Goal: Transaction & Acquisition: Purchase product/service

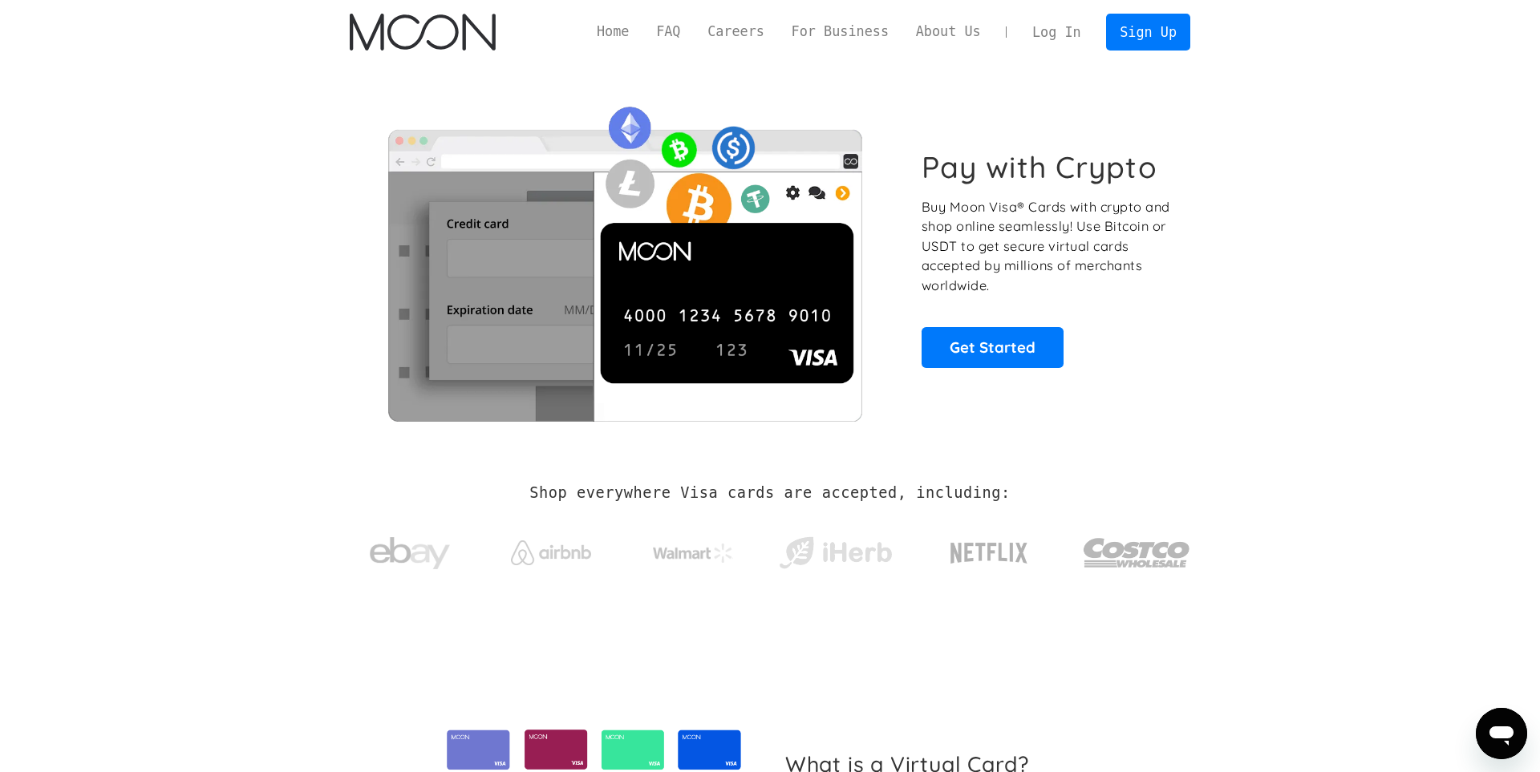
click at [1074, 27] on link "Log In" at bounding box center [1055, 31] width 75 height 35
click at [1124, 43] on link "Sign Up" at bounding box center [1147, 32] width 83 height 36
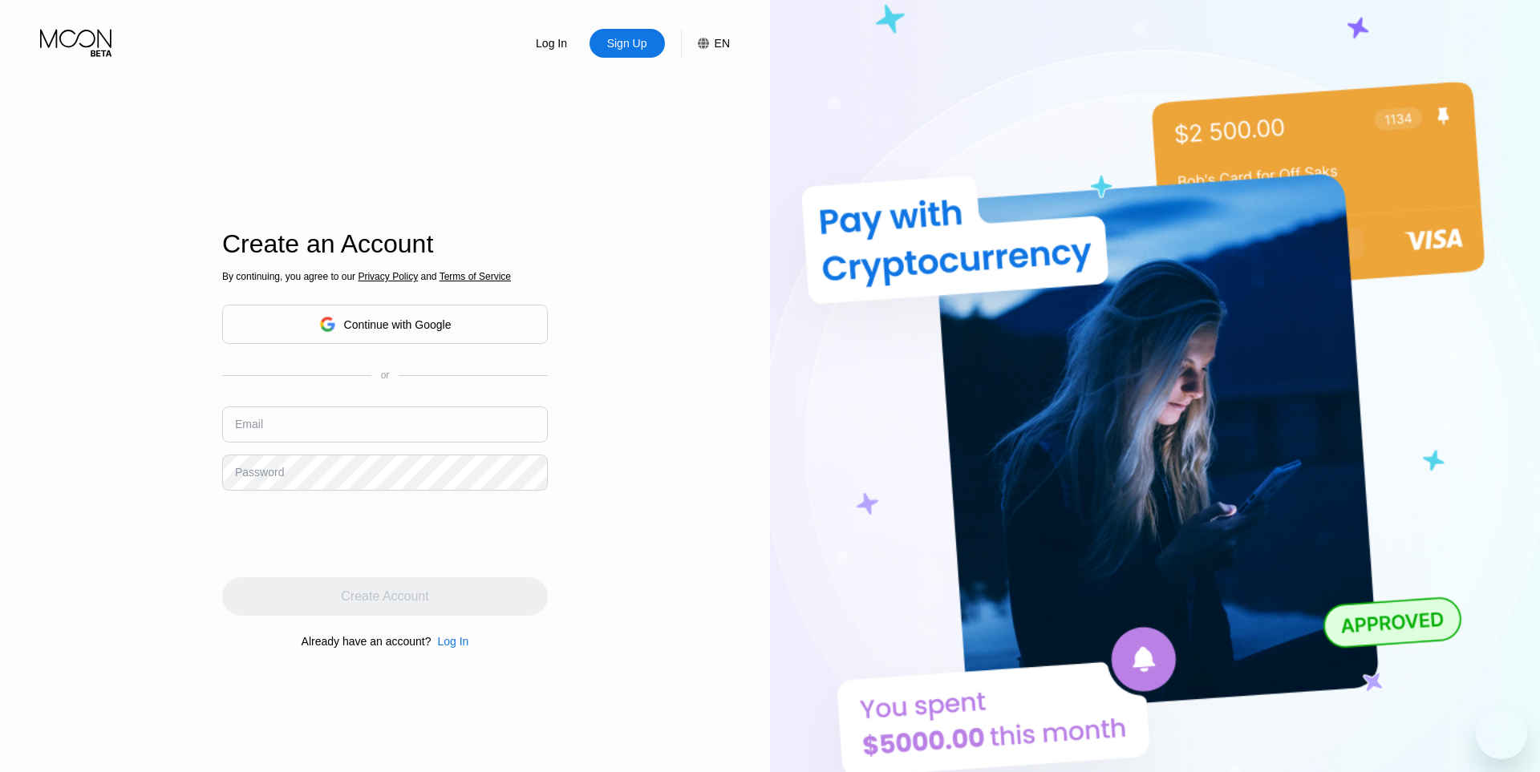
click at [304, 409] on input "text" at bounding box center [385, 425] width 326 height 36
paste input "[PERSON_NAME][EMAIL_ADDRESS][DOMAIN_NAME]"
type input "[PERSON_NAME][EMAIL_ADDRESS][DOMAIN_NAME]"
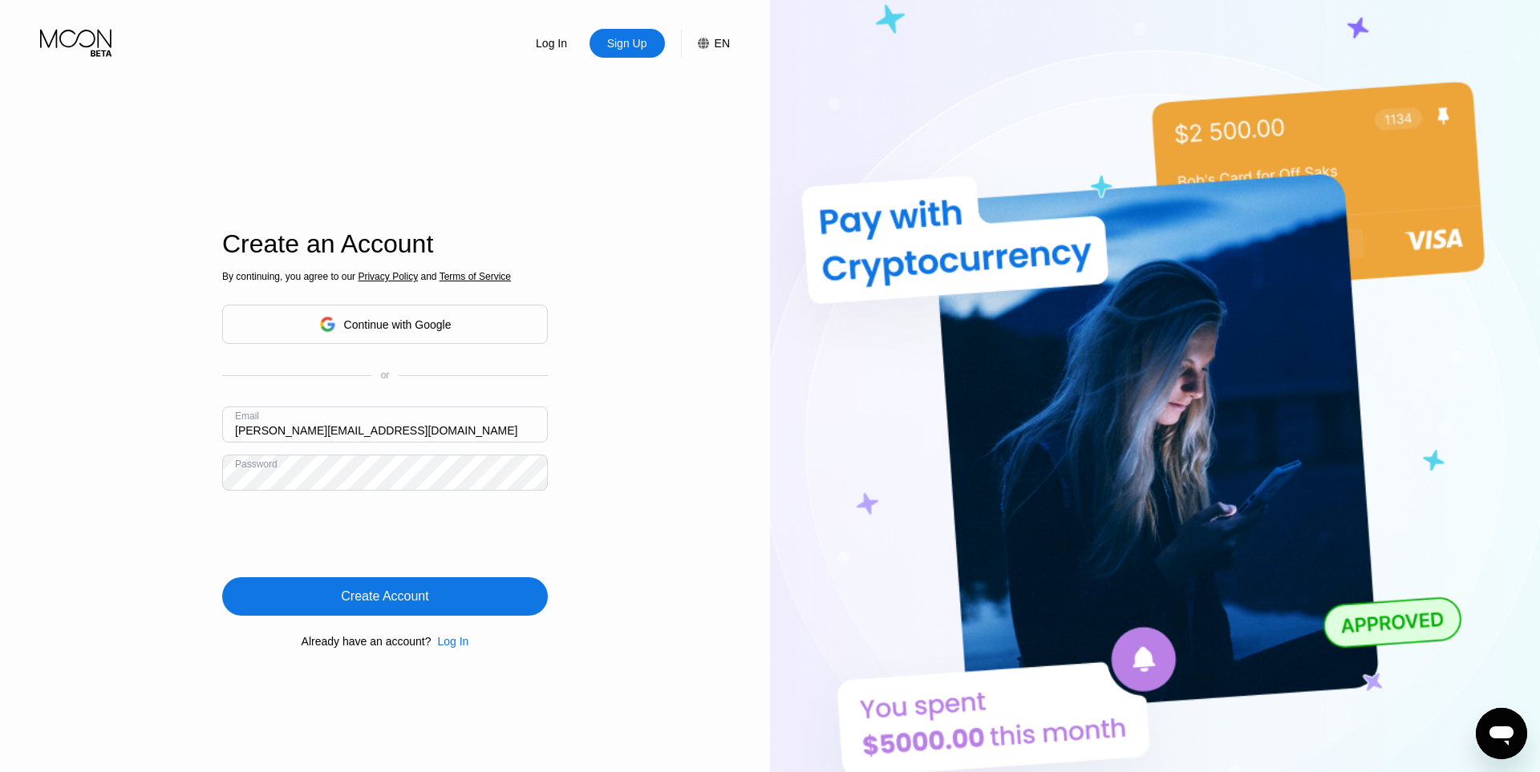
click at [415, 604] on div "Create Account" at bounding box center [384, 597] width 87 height 16
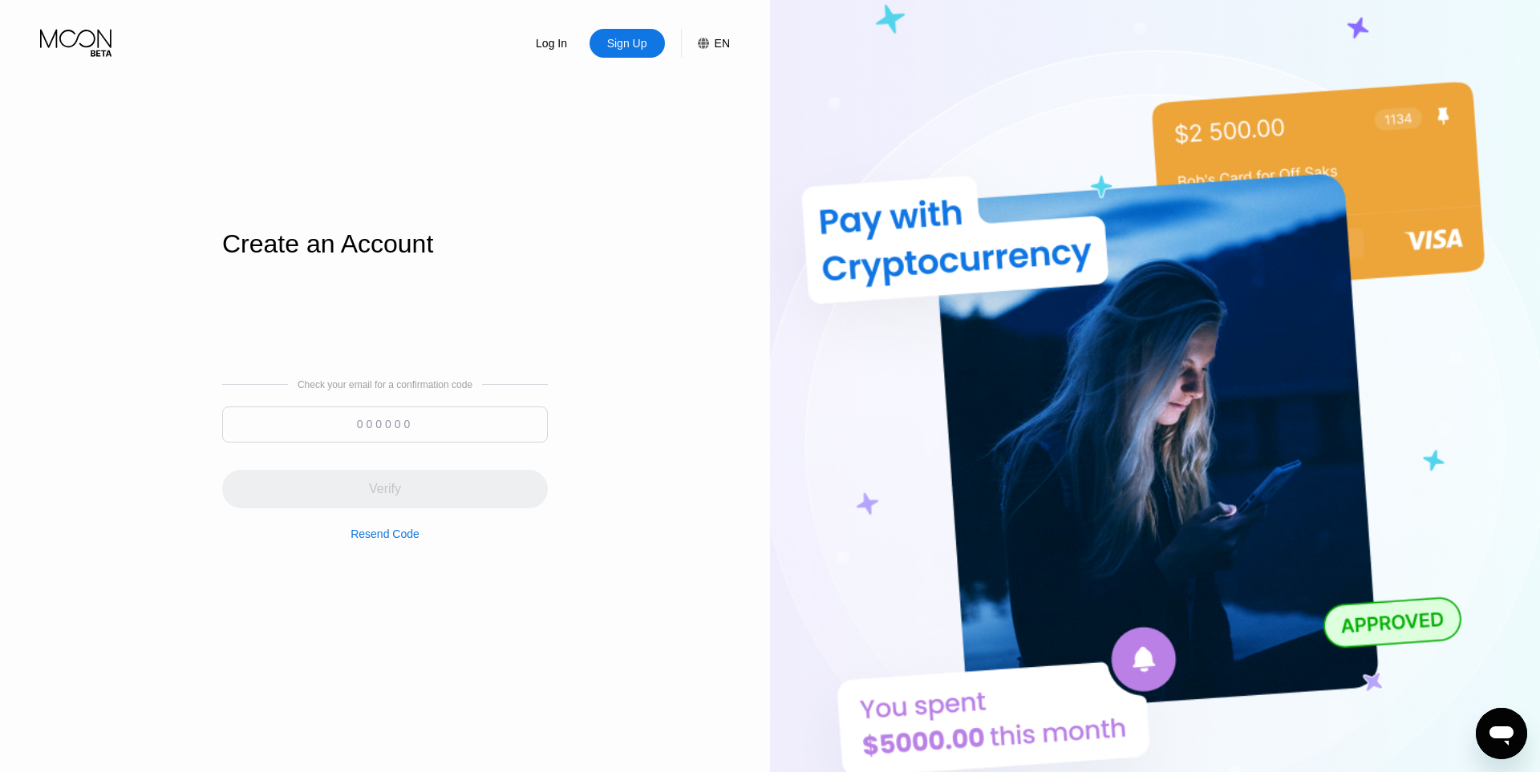
click at [431, 426] on input at bounding box center [385, 425] width 326 height 36
paste input "957591"
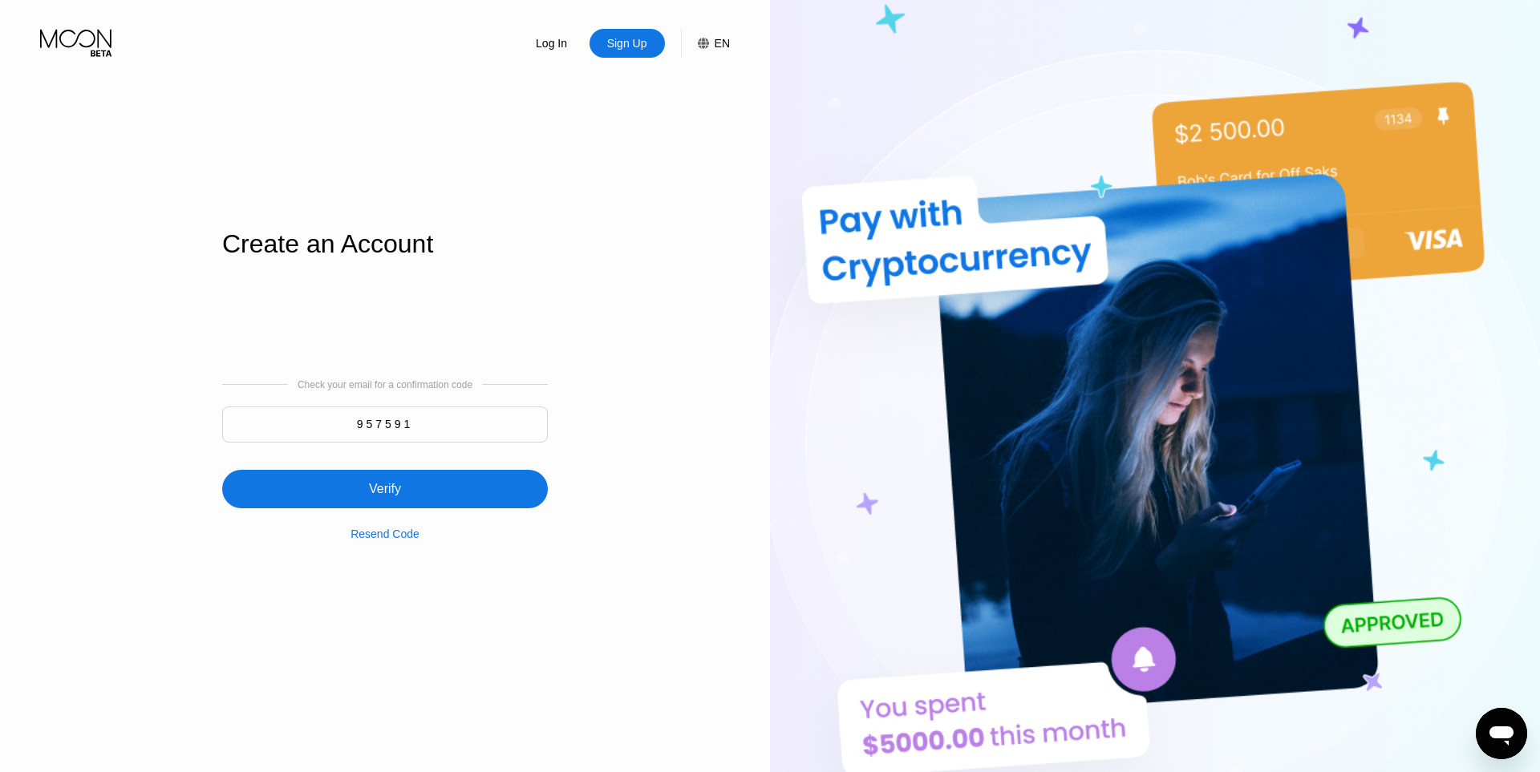
type input "957591"
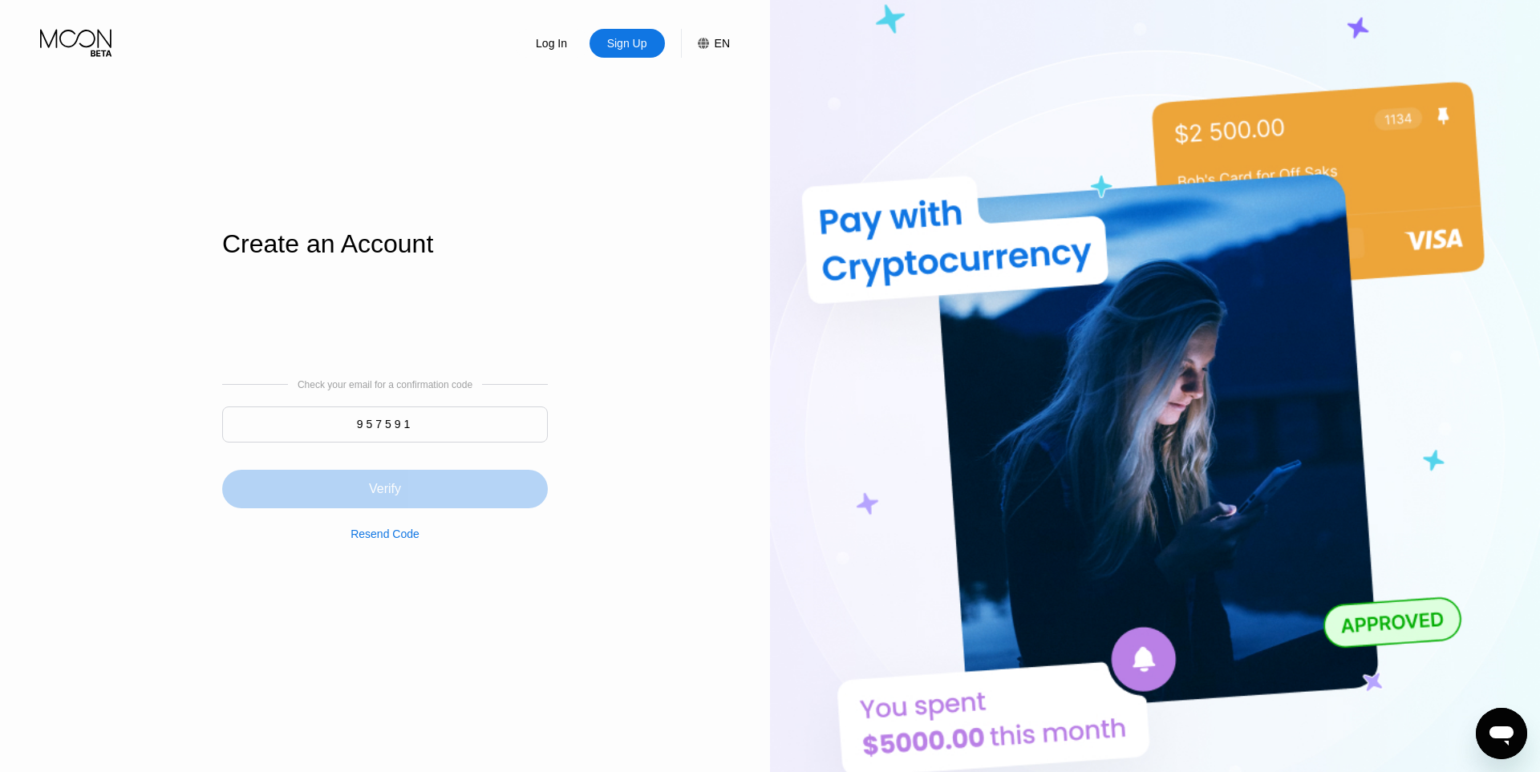
click at [428, 486] on div "Verify" at bounding box center [385, 489] width 326 height 38
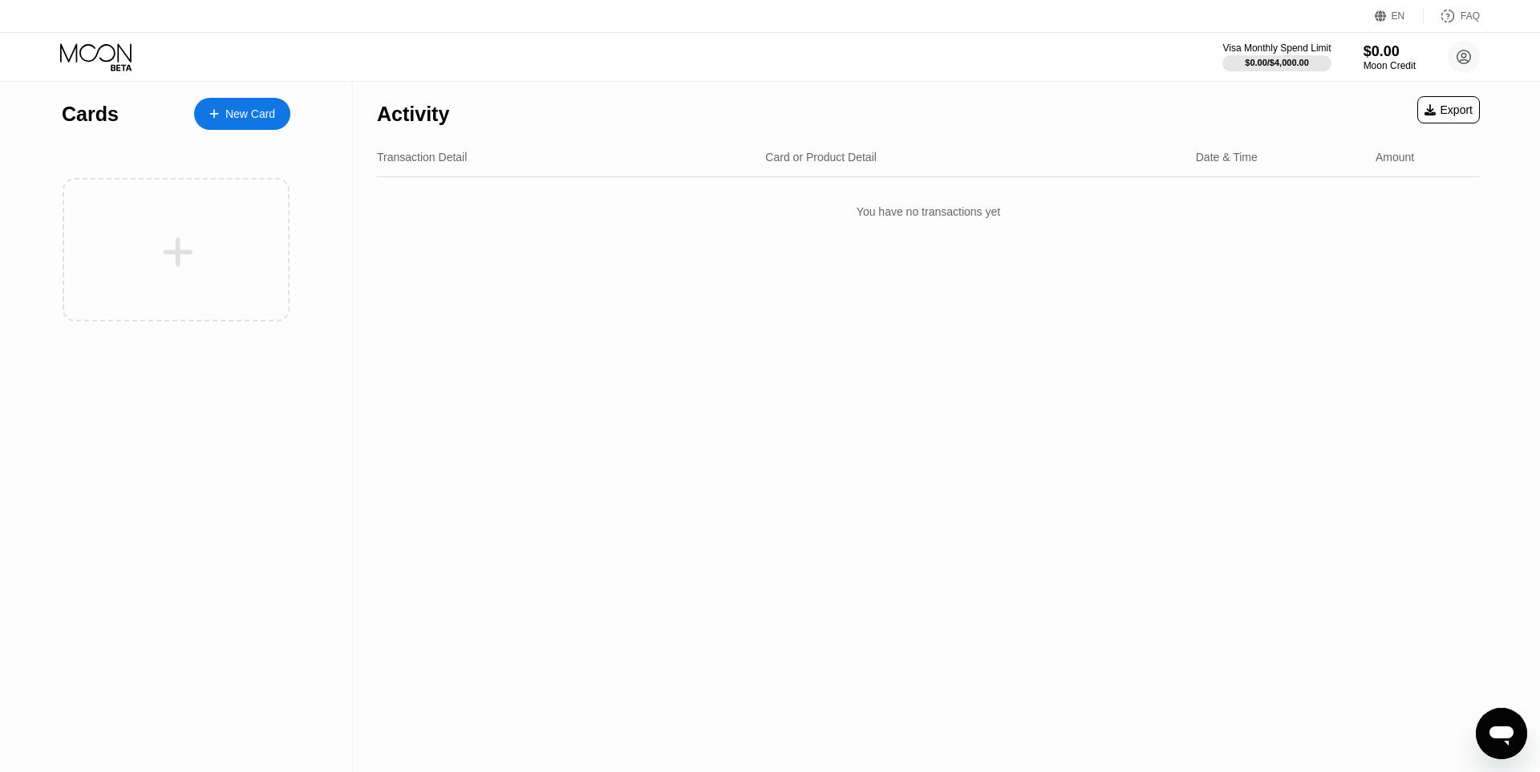
click at [247, 106] on div "New Card" at bounding box center [242, 114] width 96 height 32
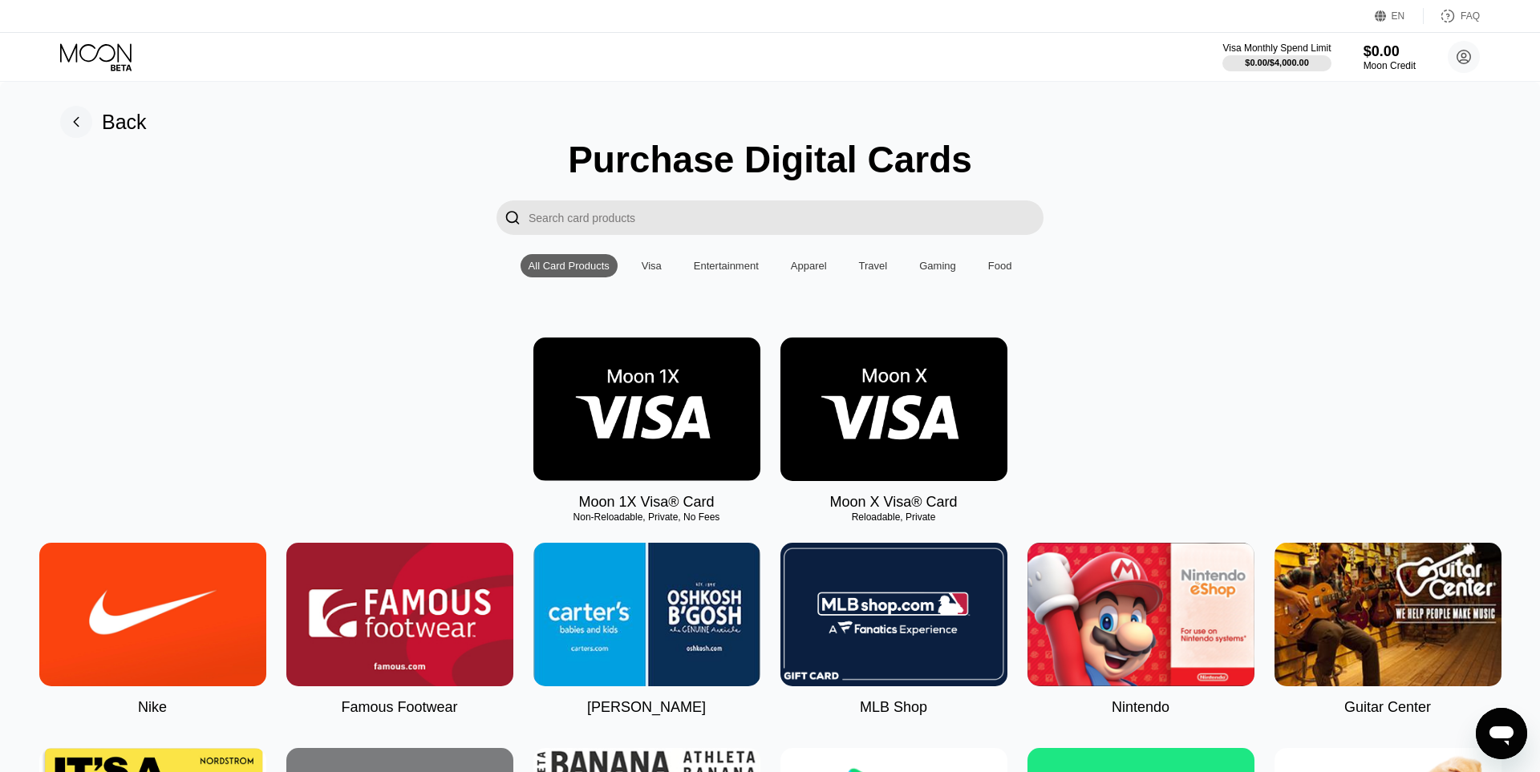
click at [845, 366] on img at bounding box center [893, 410] width 227 height 144
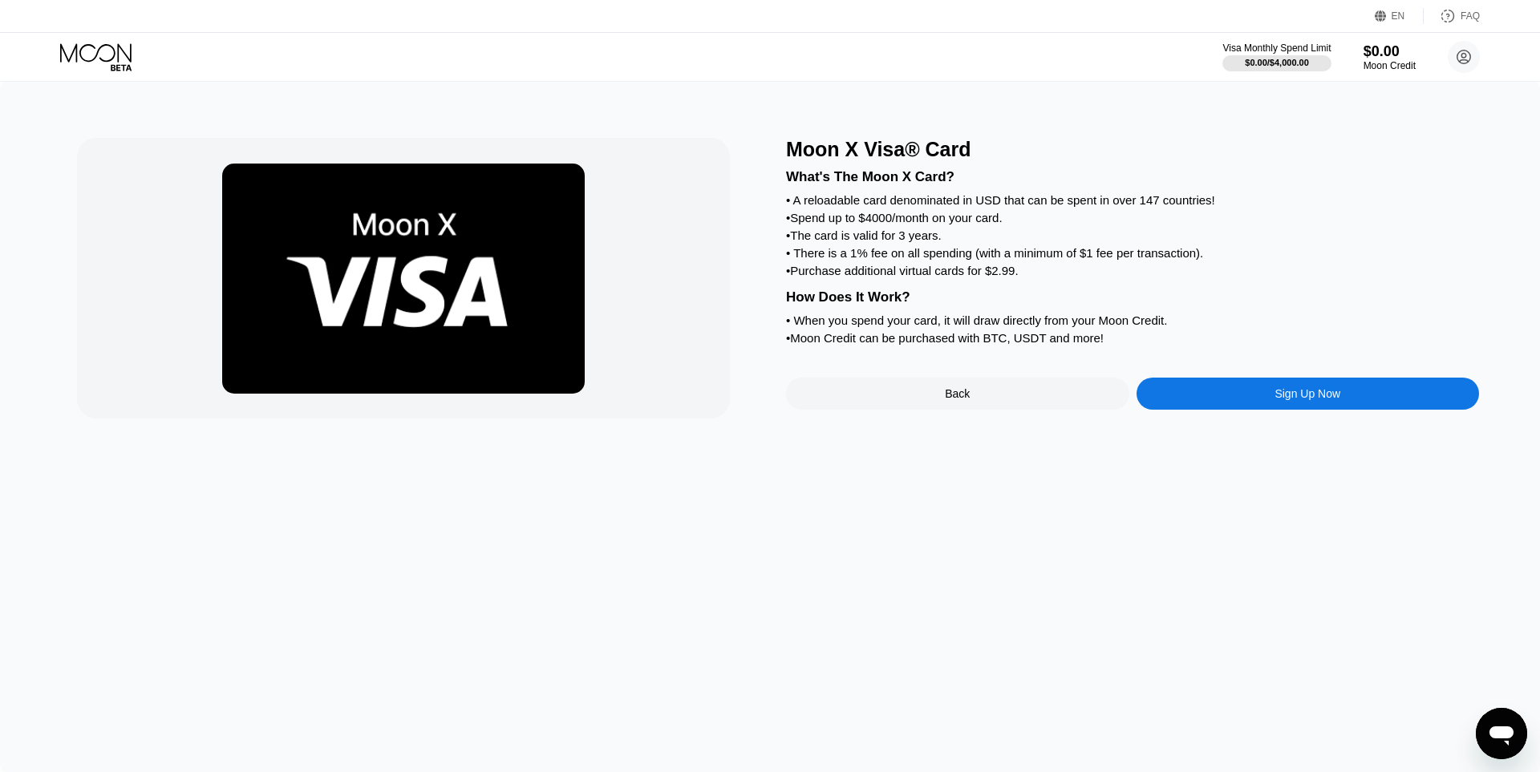
click at [1276, 400] on div "Sign Up Now" at bounding box center [1307, 393] width 66 height 13
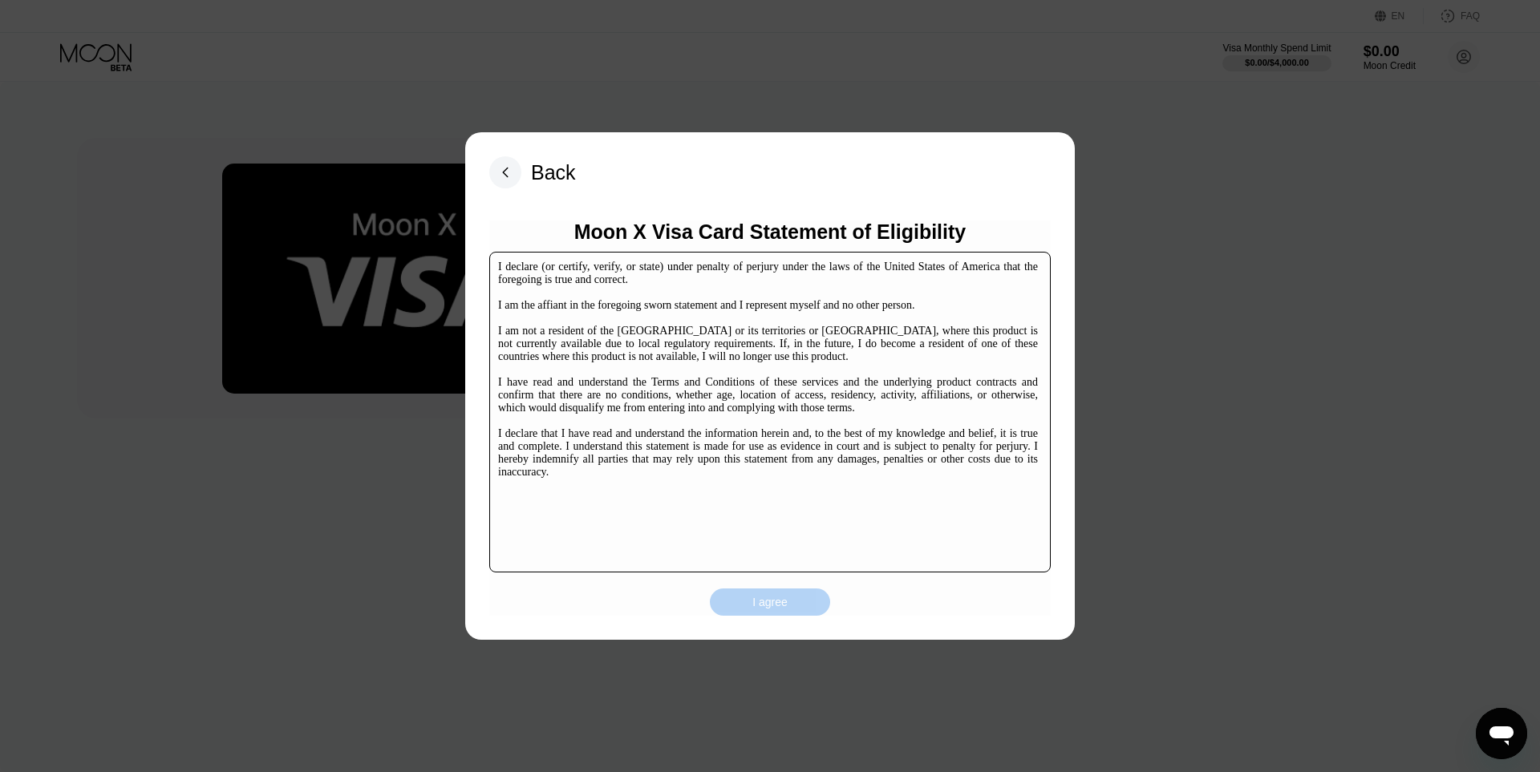
click at [748, 606] on div "I agree" at bounding box center [770, 602] width 120 height 27
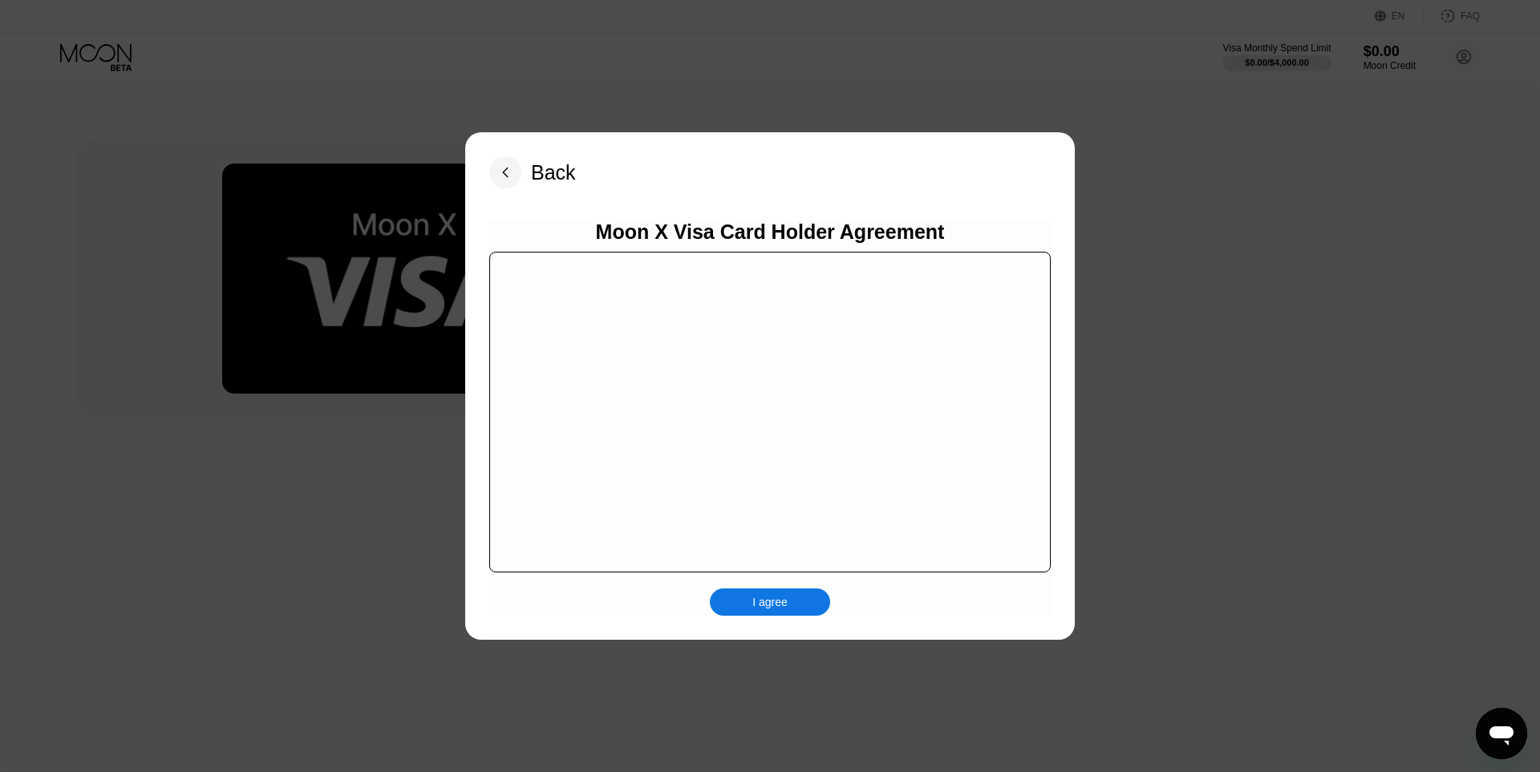
scroll to position [1636, 0]
drag, startPoint x: 1050, startPoint y: 302, endPoint x: 1044, endPoint y: 385, distance: 82.8
click at [1051, 418] on div "Contrato Múltiple de Productos de Crédito y Servicios de Medios Electrónicos (e…" at bounding box center [769, 412] width 561 height 321
click at [791, 609] on div "I agree" at bounding box center [770, 602] width 120 height 27
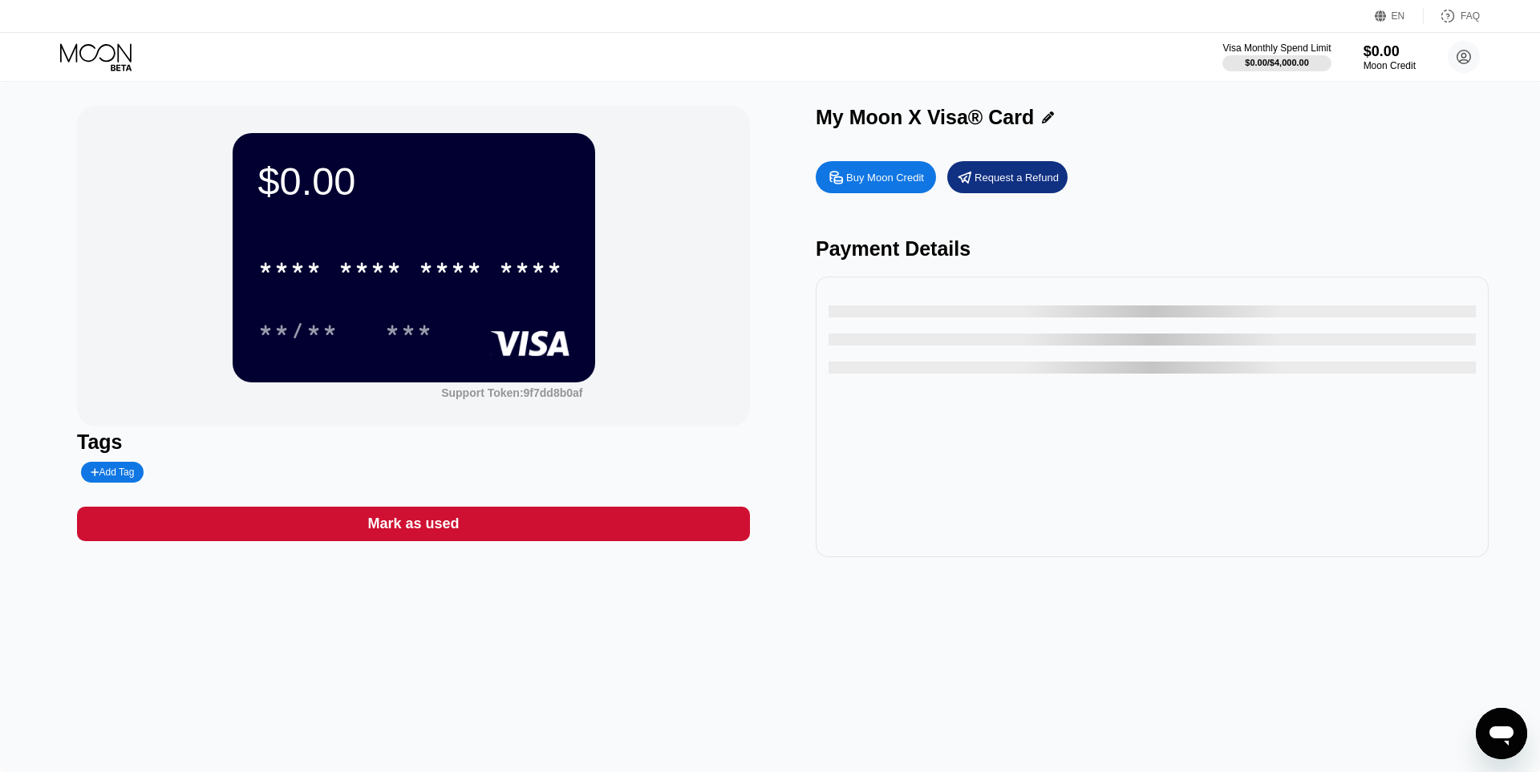
click at [880, 184] on div at bounding box center [770, 386] width 1540 height 772
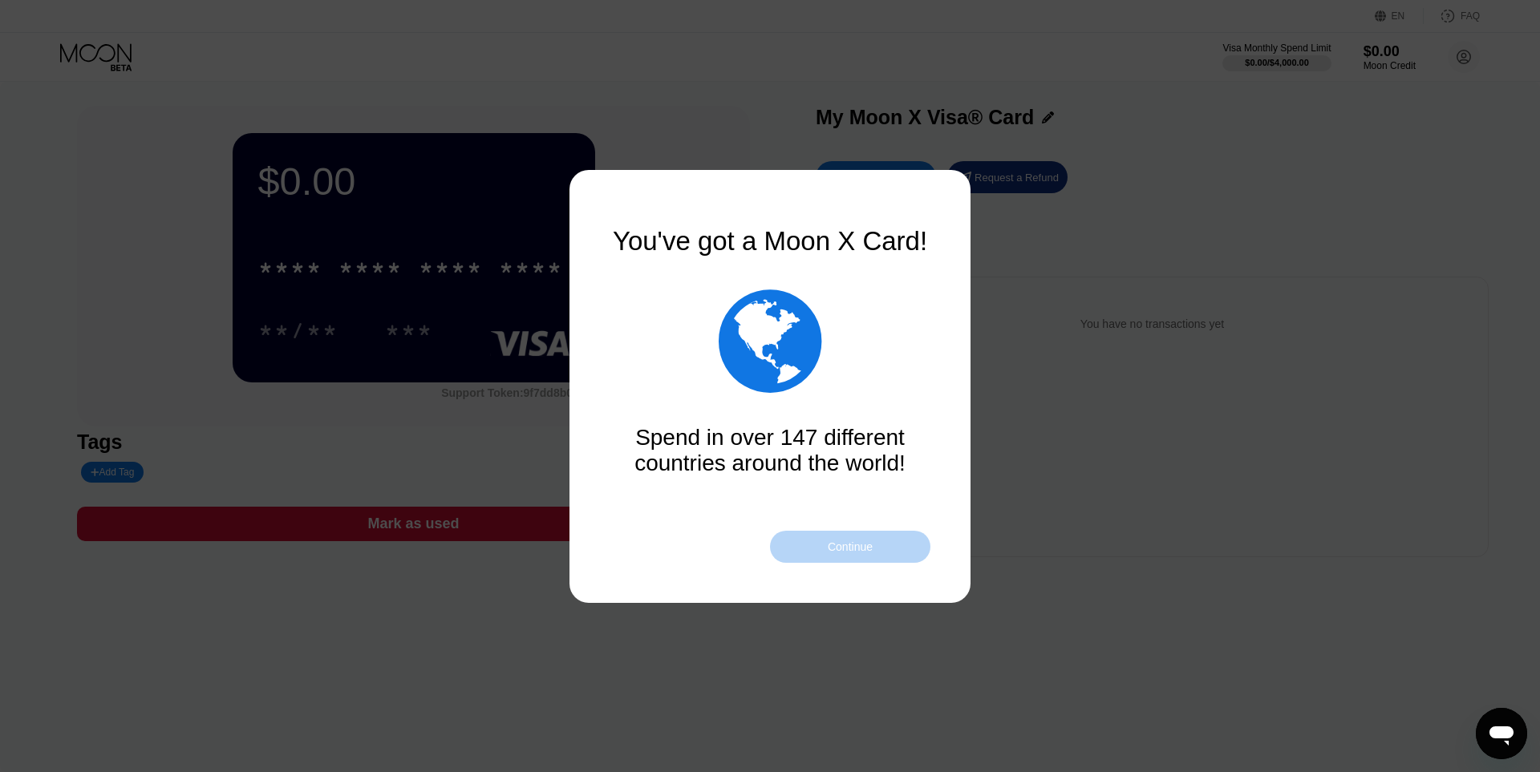
click at [882, 553] on div "Continue" at bounding box center [850, 547] width 160 height 32
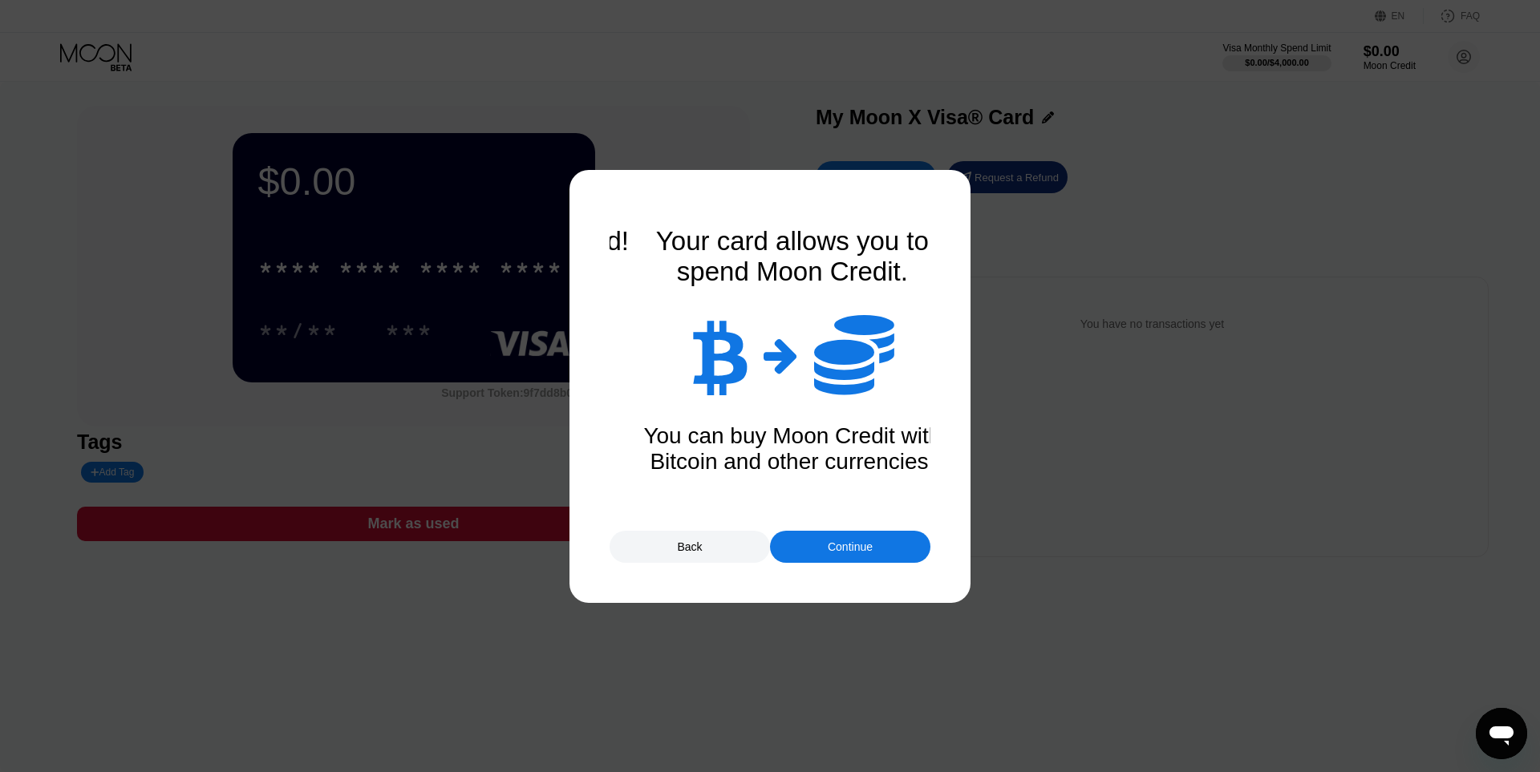
click at [882, 553] on div "Continue" at bounding box center [850, 547] width 160 height 32
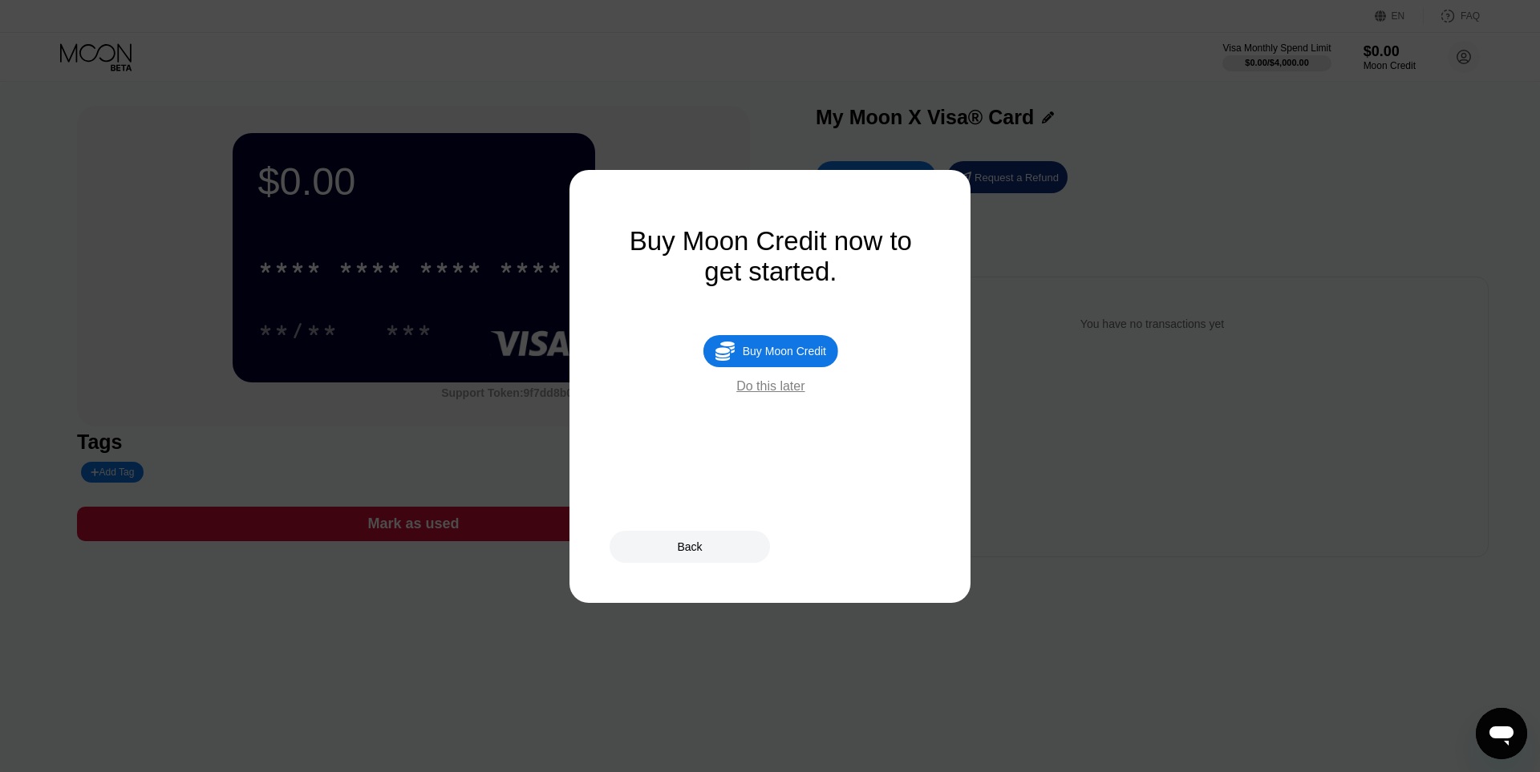
click at [788, 365] on div " Buy Moon Credit" at bounding box center [770, 351] width 135 height 32
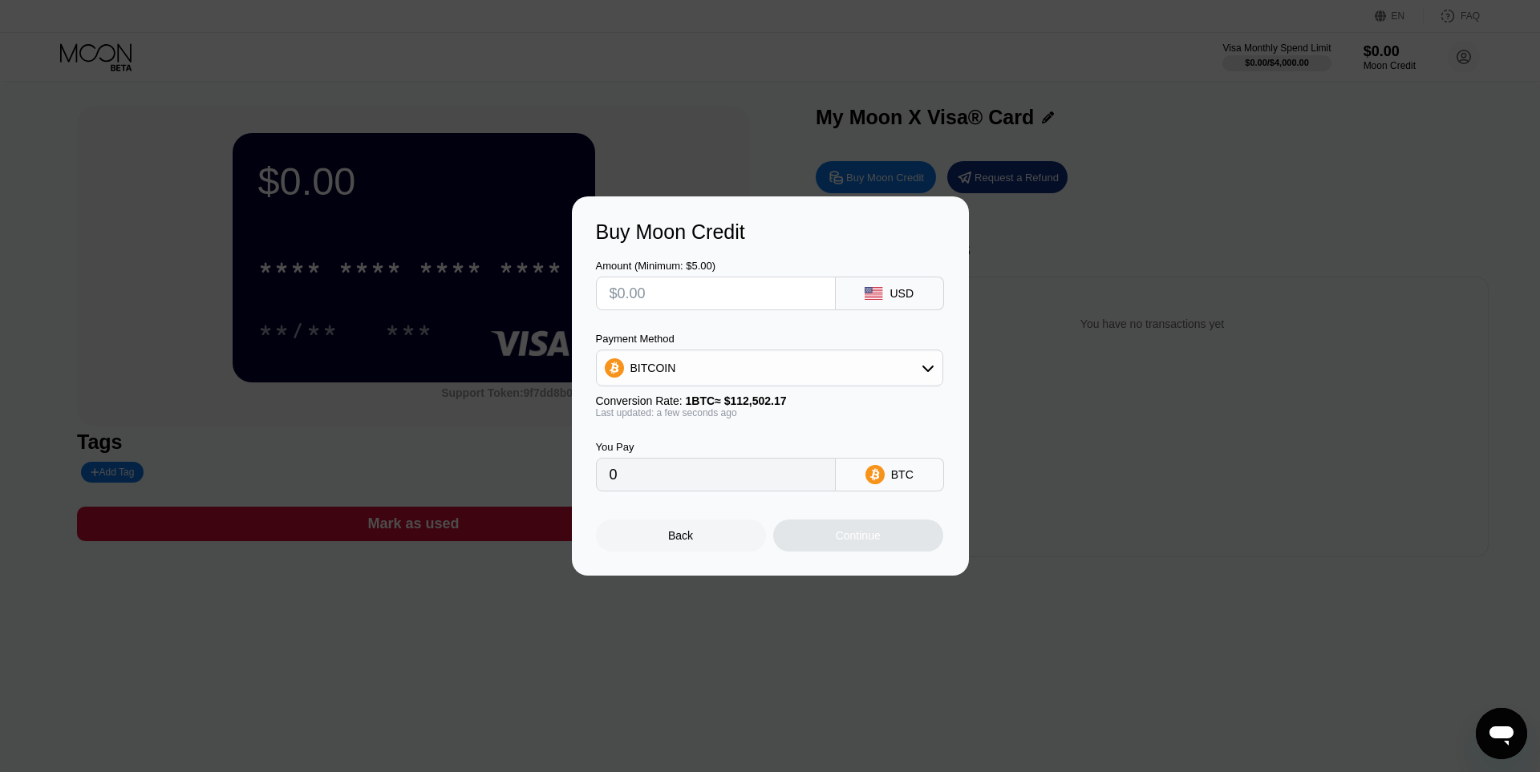
click at [752, 291] on input "text" at bounding box center [715, 293] width 213 height 32
type input "$60"
type input "0.00053333"
type input "$60"
click at [782, 362] on div "BITCOIN" at bounding box center [770, 368] width 346 height 32
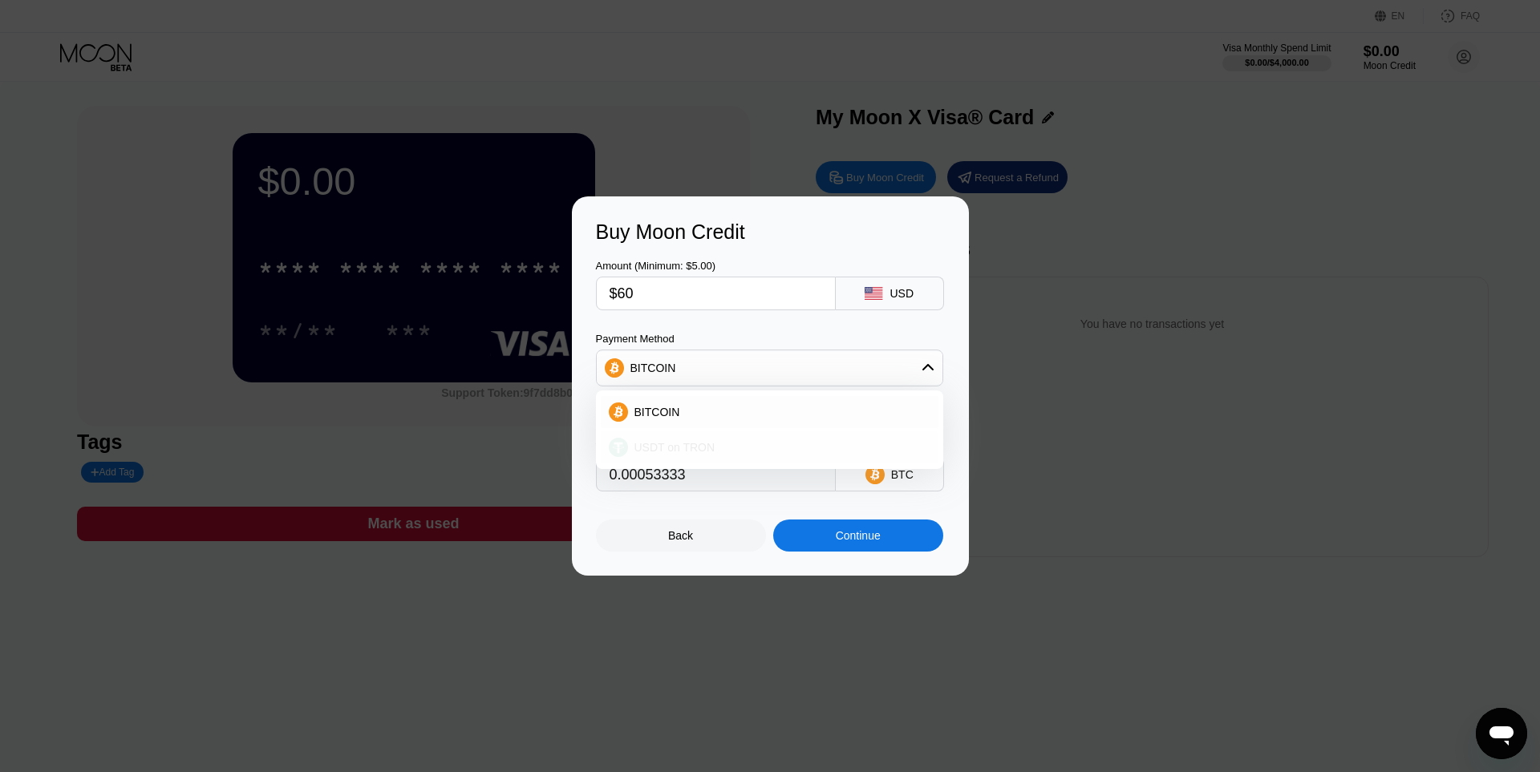
click at [745, 436] on div "USDT on TRON" at bounding box center [770, 447] width 338 height 32
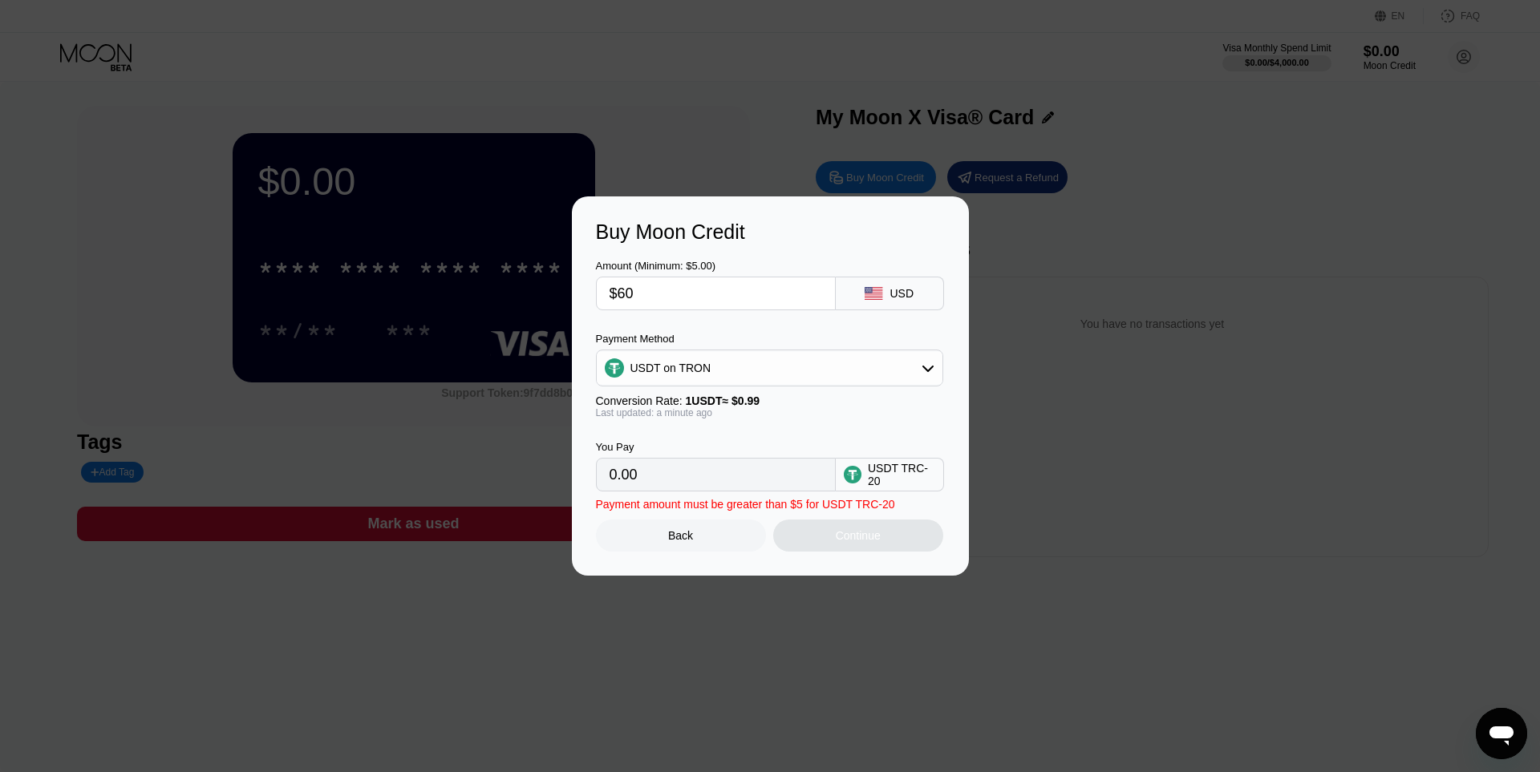
type input "60.61"
click at [865, 542] on div "Continue" at bounding box center [858, 535] width 45 height 13
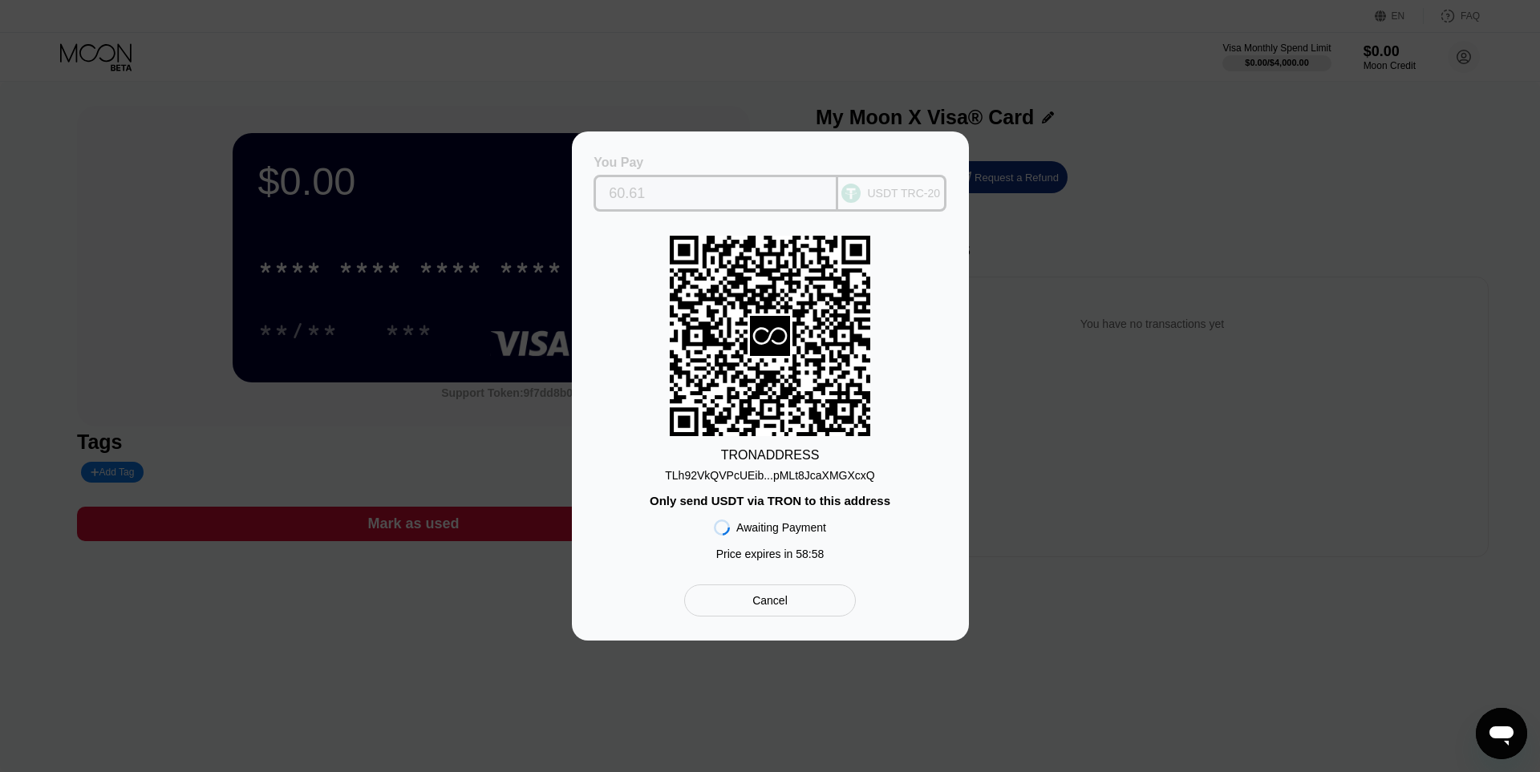
click at [875, 200] on div "USDT TRC-20" at bounding box center [892, 193] width 108 height 37
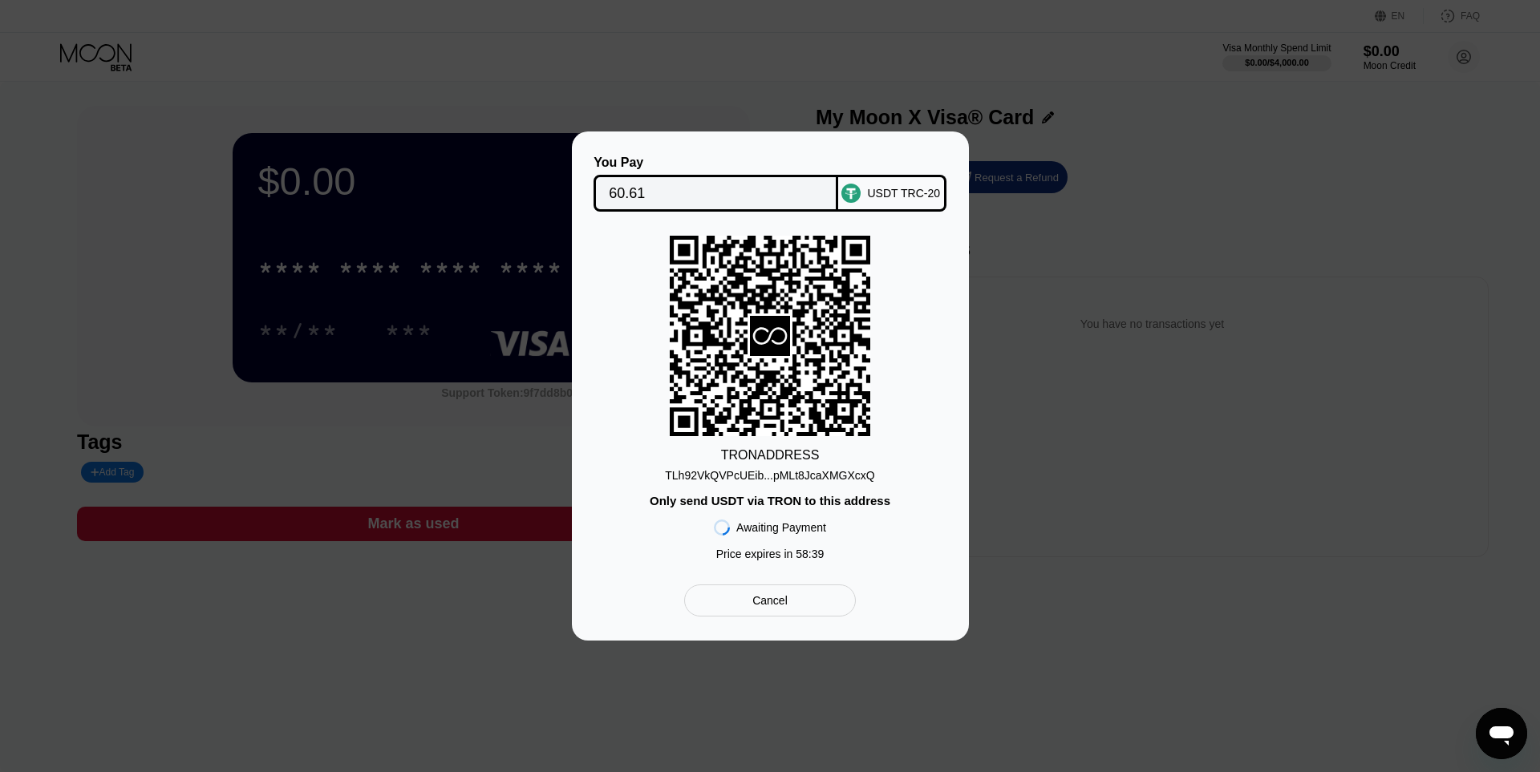
click at [722, 464] on div "TLh92VkQVPcUEib...pMLt8JcaXMGXcxQ" at bounding box center [769, 472] width 209 height 19
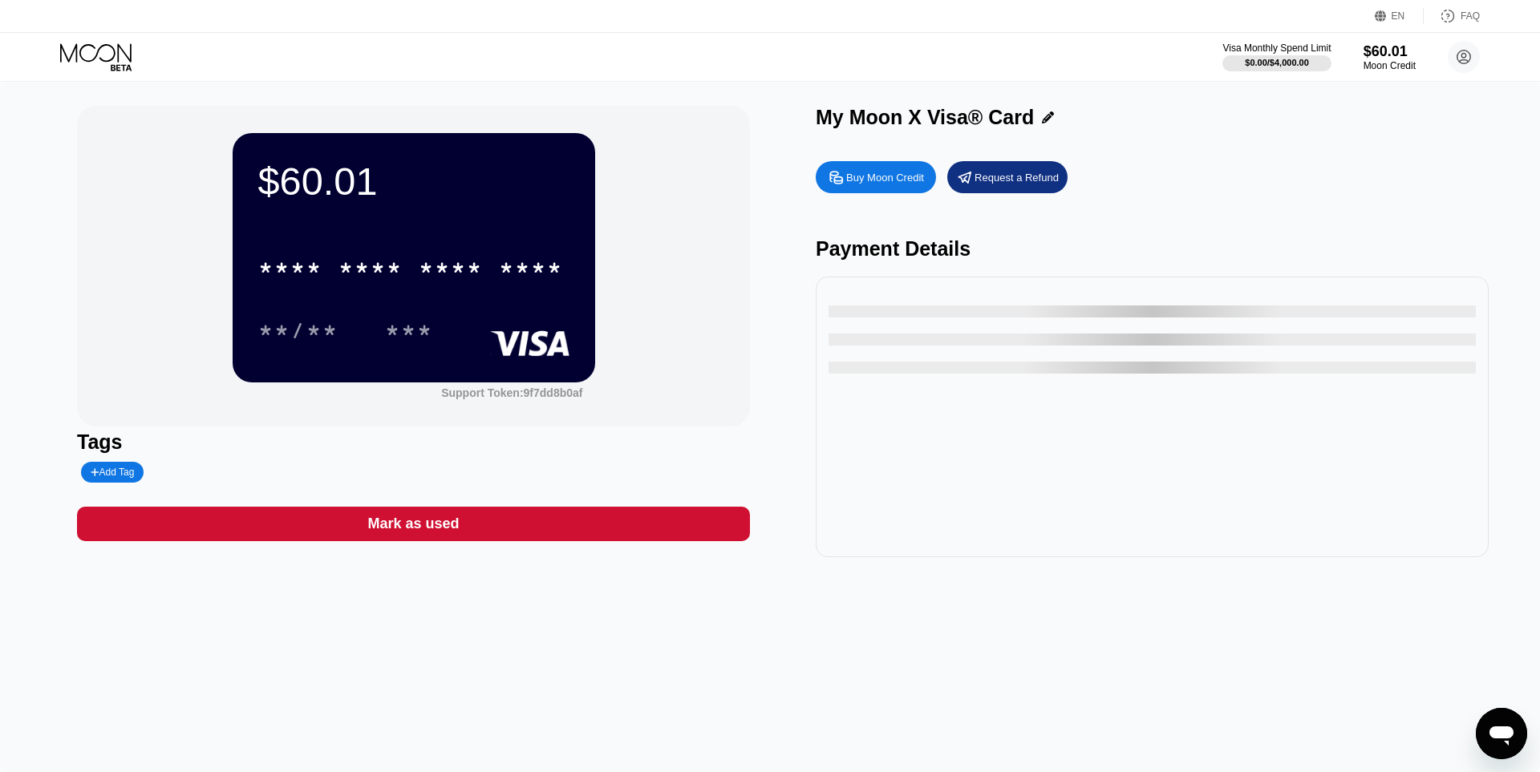
type input "0"
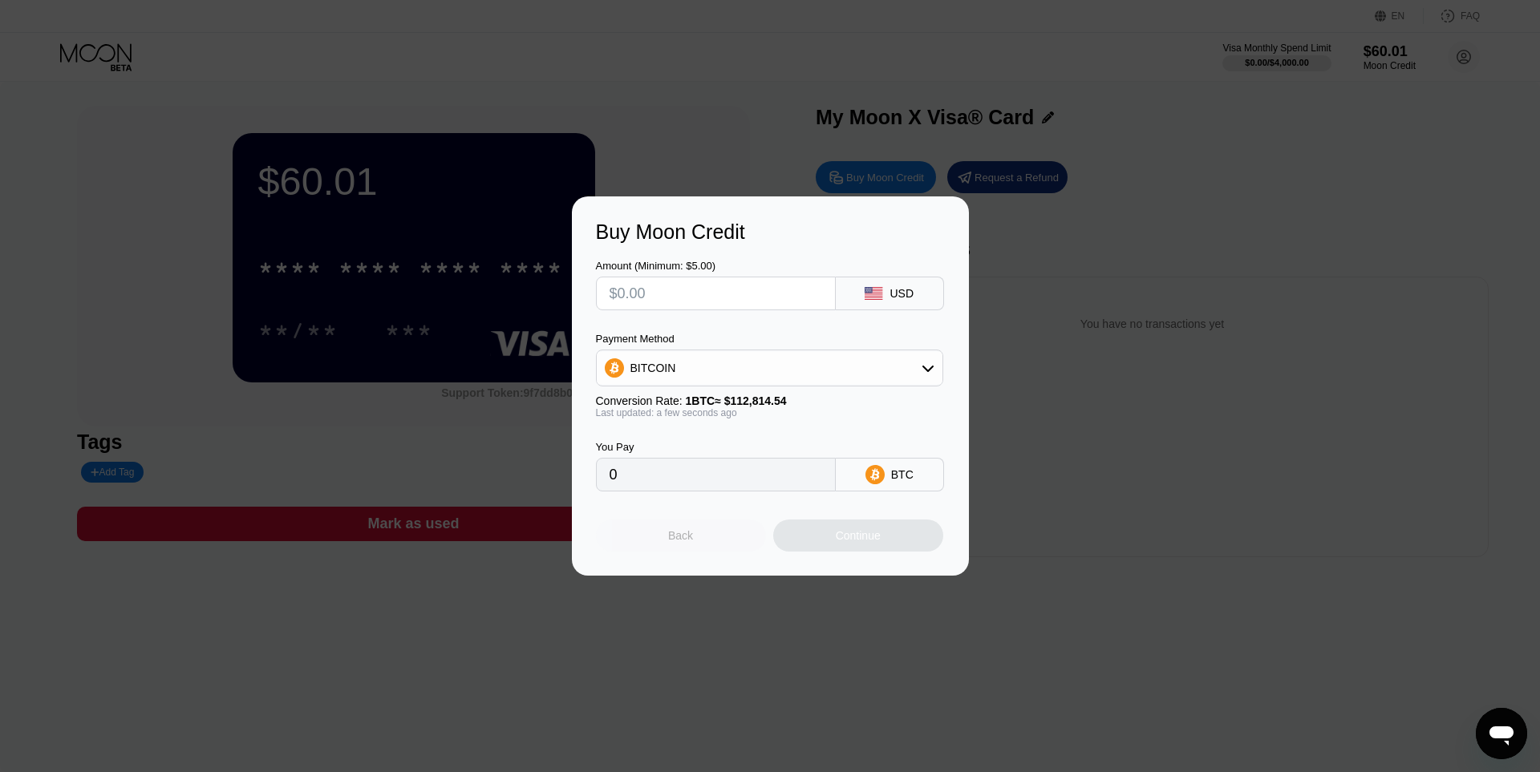
click at [740, 549] on div "Back" at bounding box center [681, 536] width 170 height 32
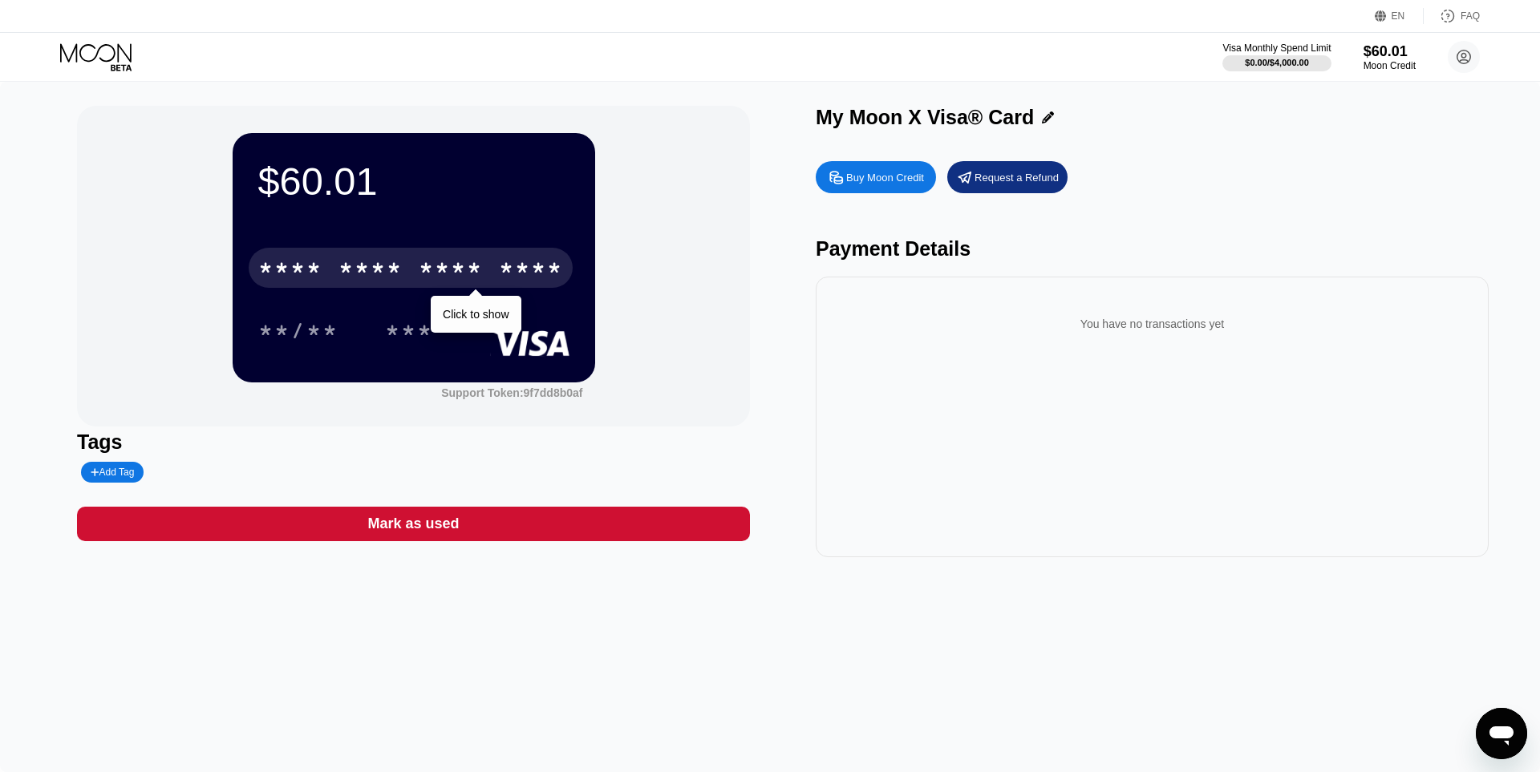
click at [443, 252] on div "* * * * * * * * * * * * ****" at bounding box center [411, 268] width 324 height 40
click at [375, 272] on div "* * * *" at bounding box center [370, 270] width 64 height 26
